Goal: Navigation & Orientation: Go to known website

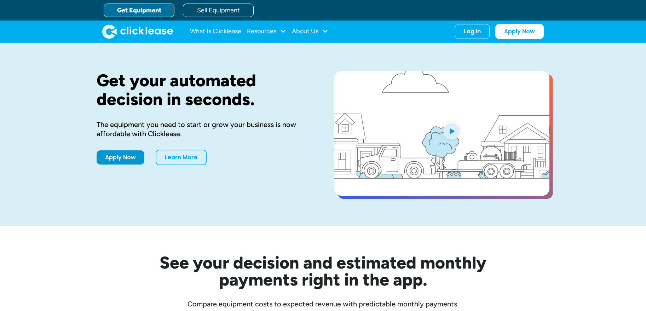
click at [475, 34] on div "Log In" at bounding box center [472, 31] width 17 height 7
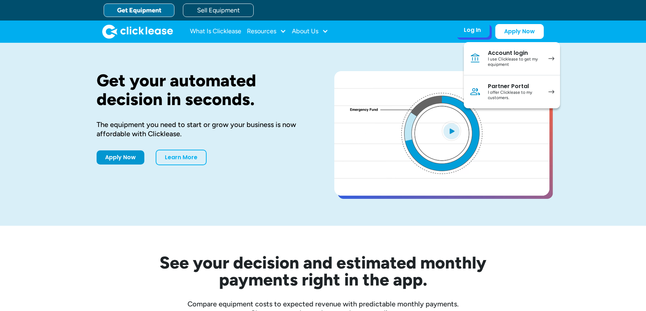
click at [549, 92] on img at bounding box center [551, 92] width 6 height 4
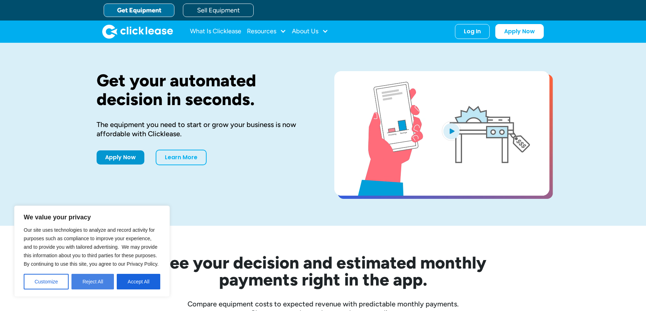
click at [93, 288] on button "Reject All" at bounding box center [92, 282] width 42 height 16
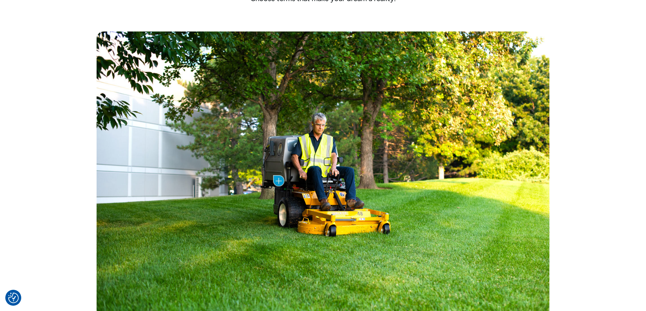
scroll to position [324, 0]
